Goal: Find contact information: Find contact information

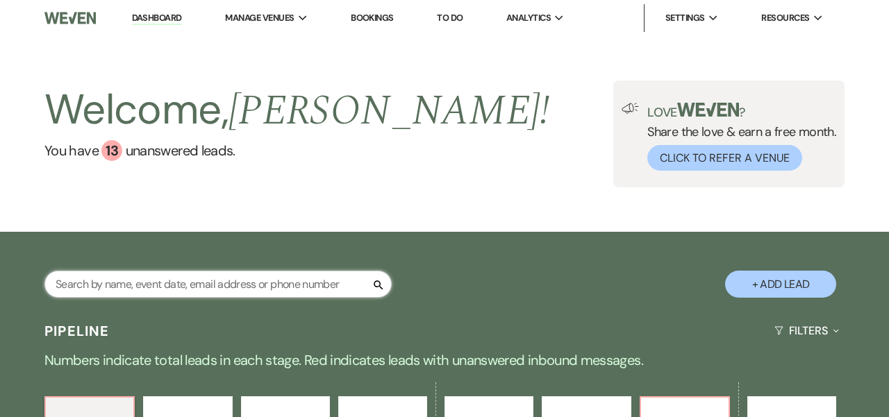
click at [210, 273] on input "text" at bounding box center [217, 284] width 347 height 27
type input "oliv"
select select "4"
select select "8"
select select "5"
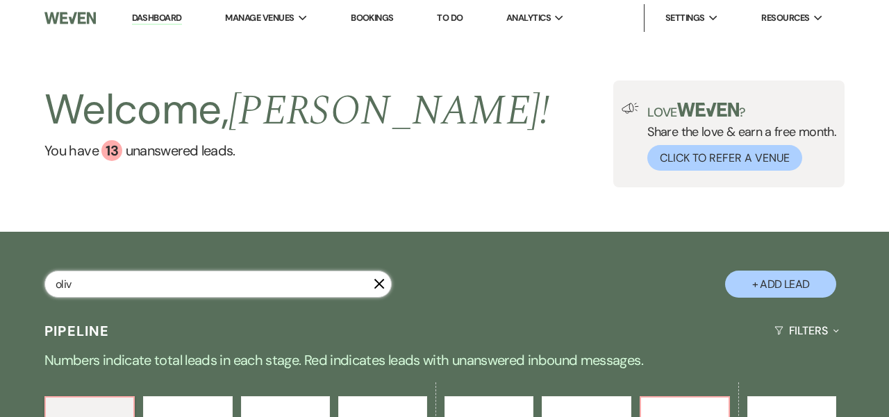
select select "8"
select select "5"
select select "8"
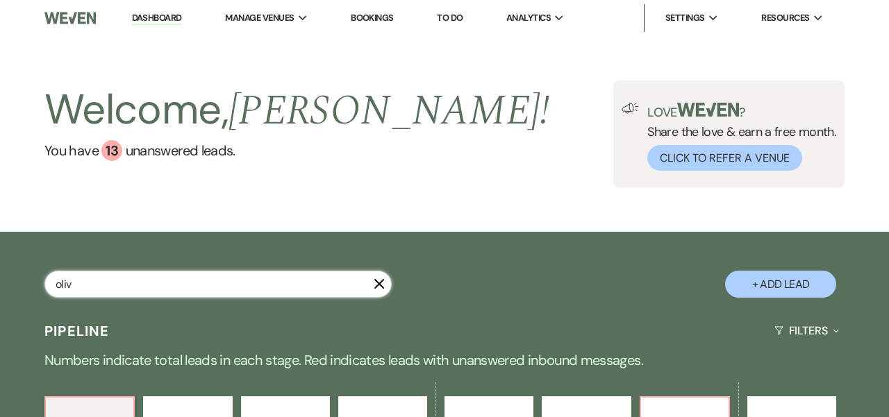
select select "11"
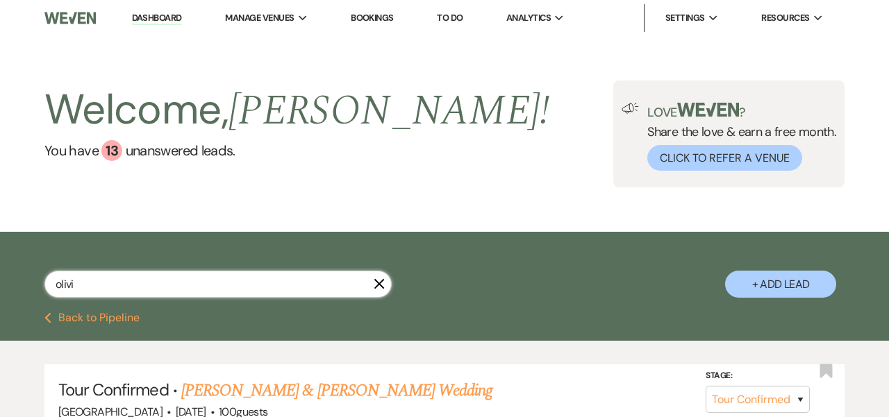
type input "[PERSON_NAME]"
select select "4"
select select "8"
select select "5"
select select "8"
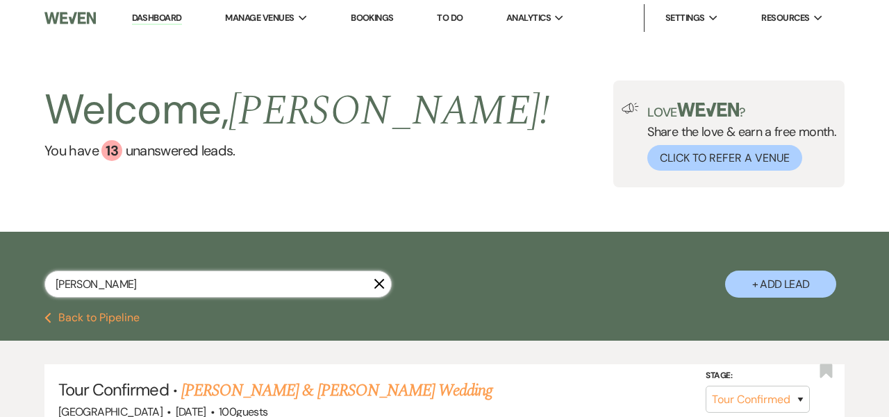
select select "8"
select select "5"
select select "8"
select select "11"
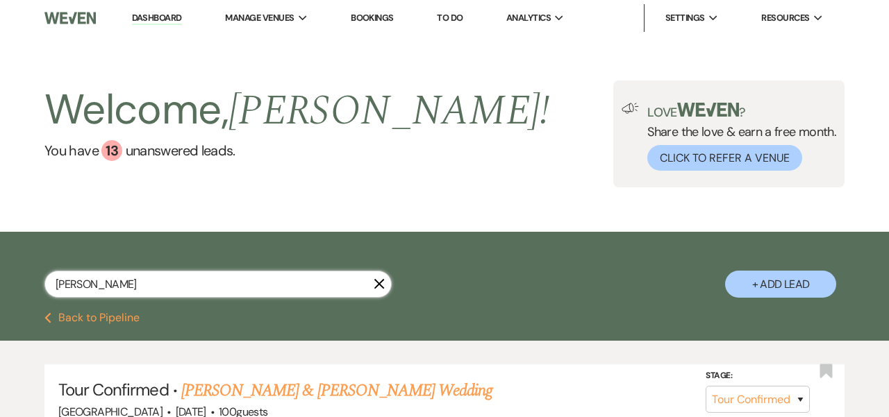
type input "[PERSON_NAME]"
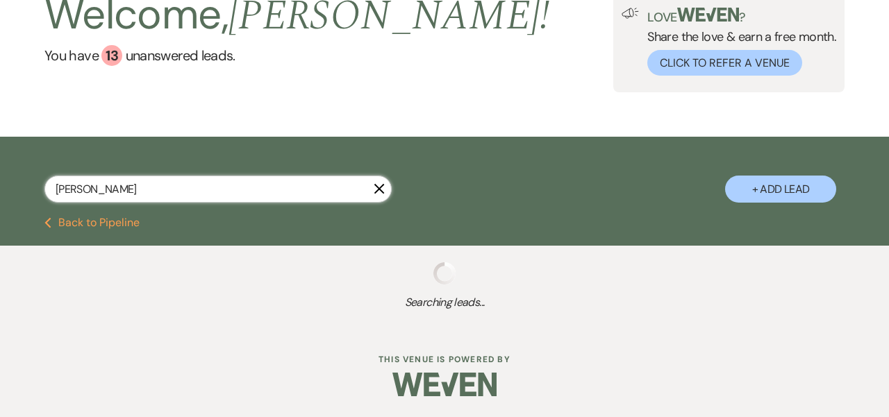
select select "4"
select select "8"
select select "5"
select select "8"
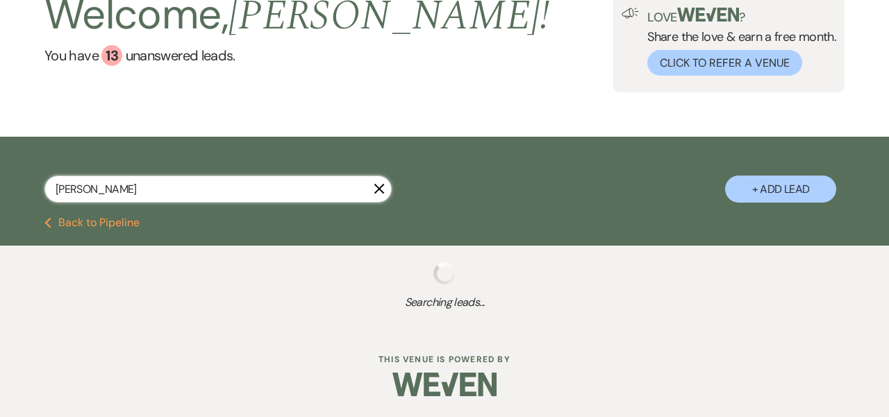
select select "8"
select select "5"
select select "8"
select select "11"
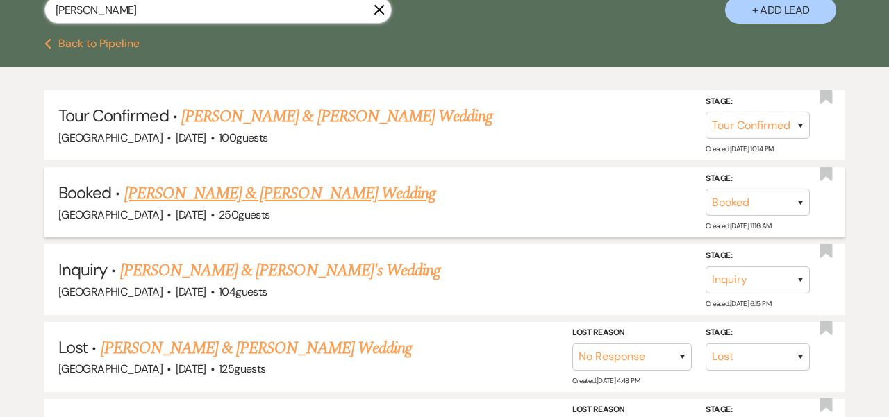
scroll to position [279, 0]
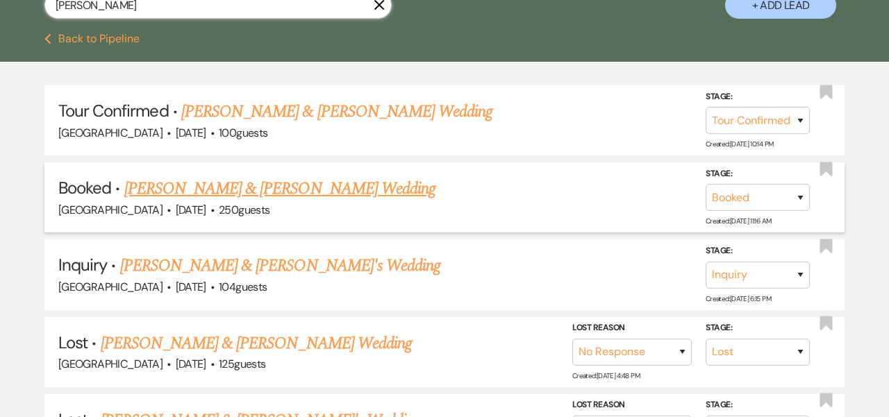
type input "[PERSON_NAME]"
click at [254, 188] on link "[PERSON_NAME] & [PERSON_NAME] Wedding" at bounding box center [279, 188] width 311 height 25
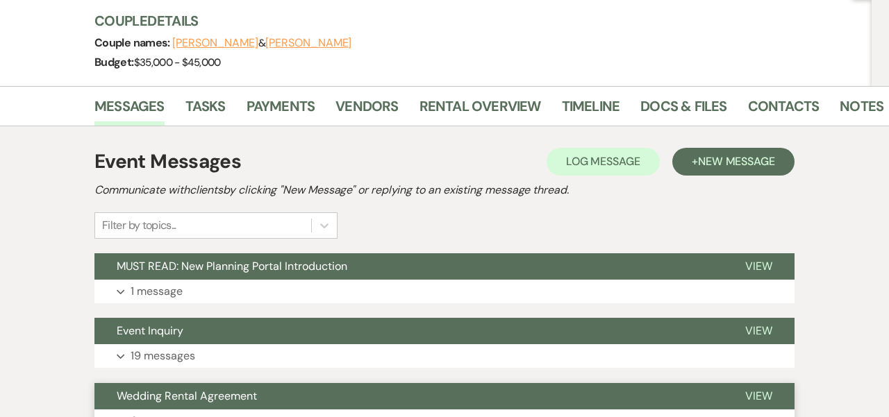
scroll to position [156, 0]
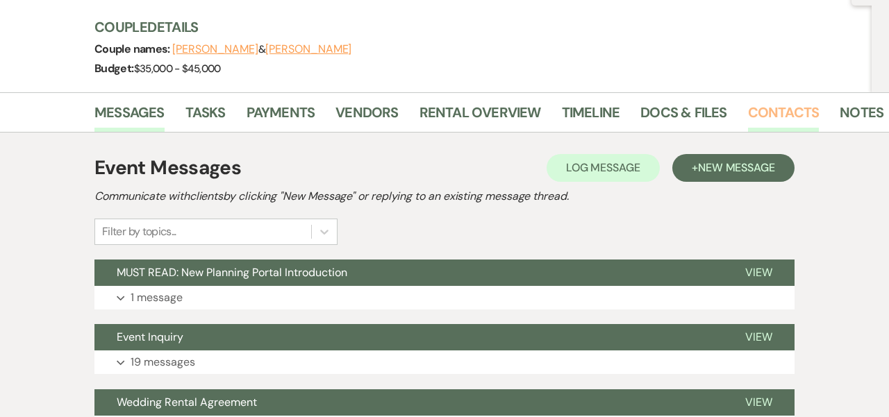
click at [771, 110] on link "Contacts" at bounding box center [784, 116] width 72 height 31
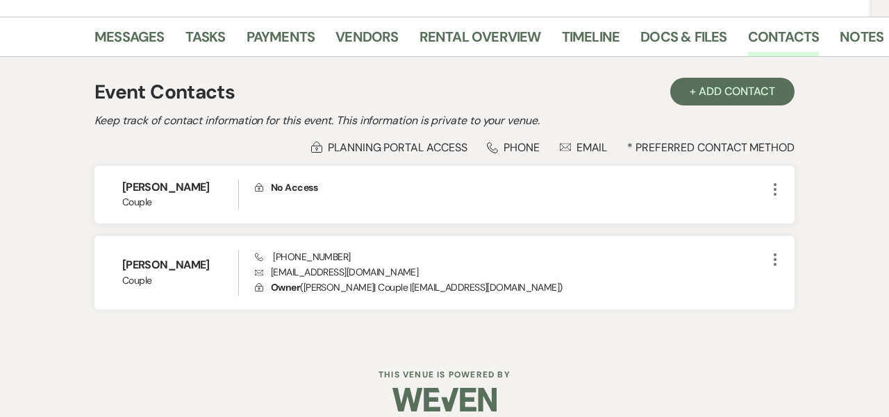
scroll to position [244, 0]
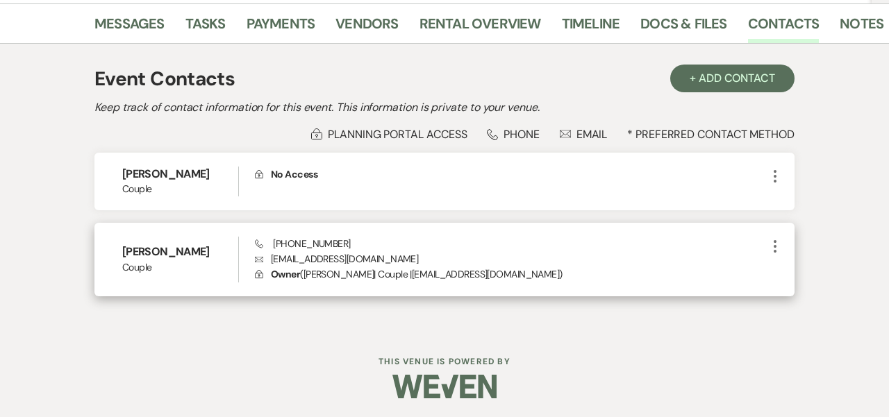
drag, startPoint x: 512, startPoint y: 270, endPoint x: 396, endPoint y: 274, distance: 116.0
click at [396, 274] on p "Lock Owner ( [PERSON_NAME] | Couple | [EMAIL_ADDRESS][DOMAIN_NAME] )" at bounding box center [511, 274] width 512 height 15
copy p "[EMAIL_ADDRESS][DOMAIN_NAME]"
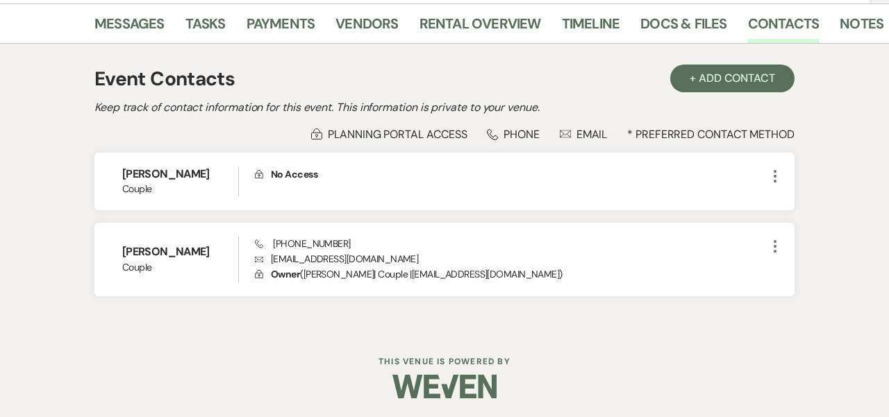
select select "4"
select select "8"
select select "5"
select select "8"
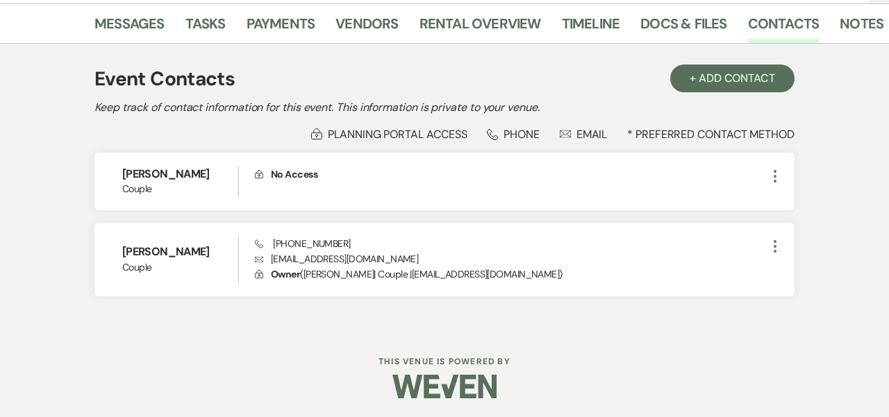
select select "8"
select select "5"
select select "8"
select select "11"
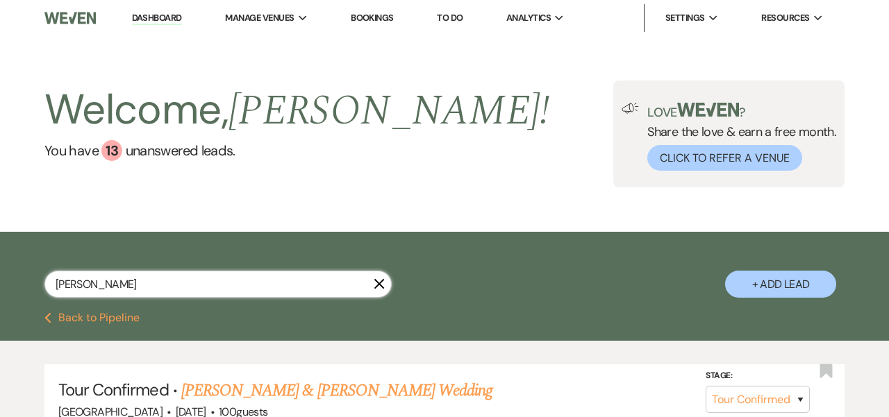
drag, startPoint x: 147, startPoint y: 274, endPoint x: 102, endPoint y: 282, distance: 45.1
click at [102, 282] on input "[PERSON_NAME]" at bounding box center [217, 284] width 347 height 27
type input "[PERSON_NAME] [PERSON_NAME]"
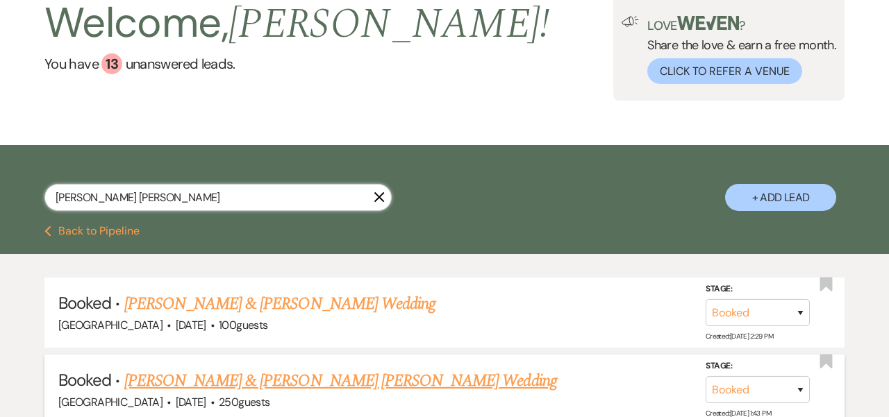
scroll to position [88, 0]
